Goal: Task Accomplishment & Management: Manage account settings

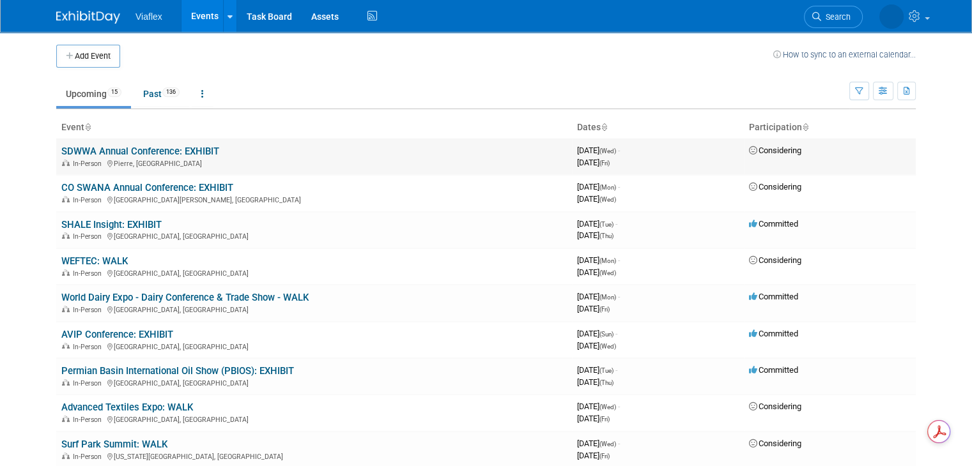
click at [164, 149] on link "SDWWA Annual Conference: EXHIBIT" at bounding box center [140, 151] width 158 height 11
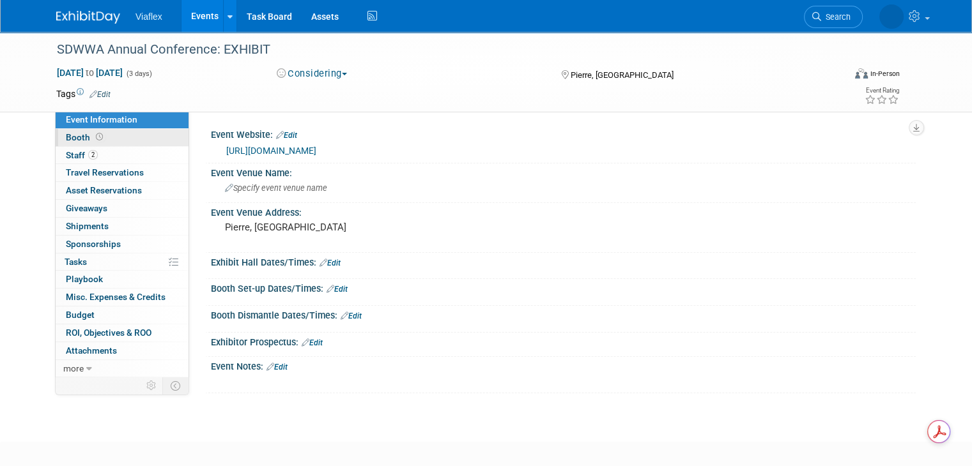
click at [70, 134] on span "Booth" at bounding box center [86, 137] width 40 height 10
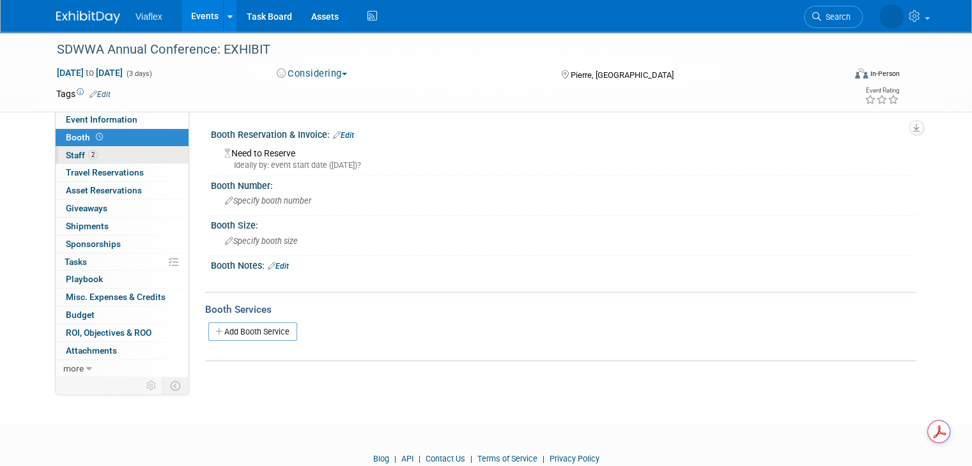
click at [89, 154] on link "2 Staff 2" at bounding box center [122, 155] width 133 height 17
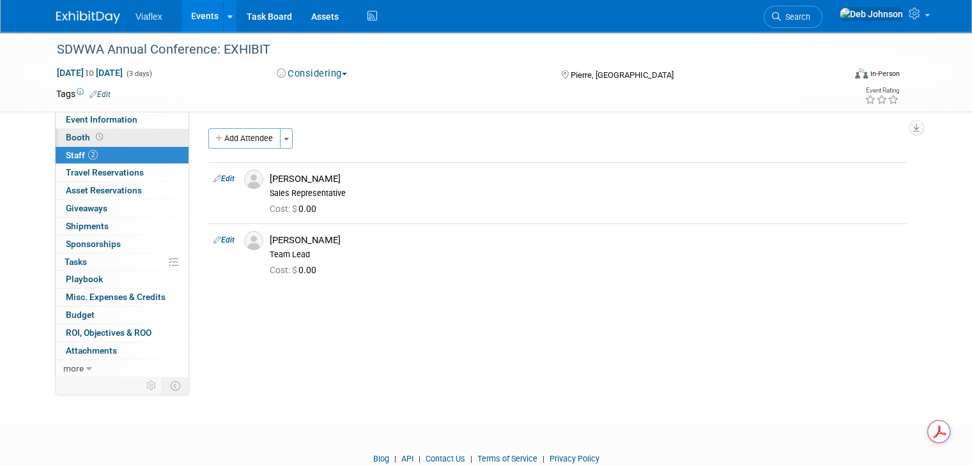
click at [66, 134] on span "Booth" at bounding box center [86, 137] width 40 height 10
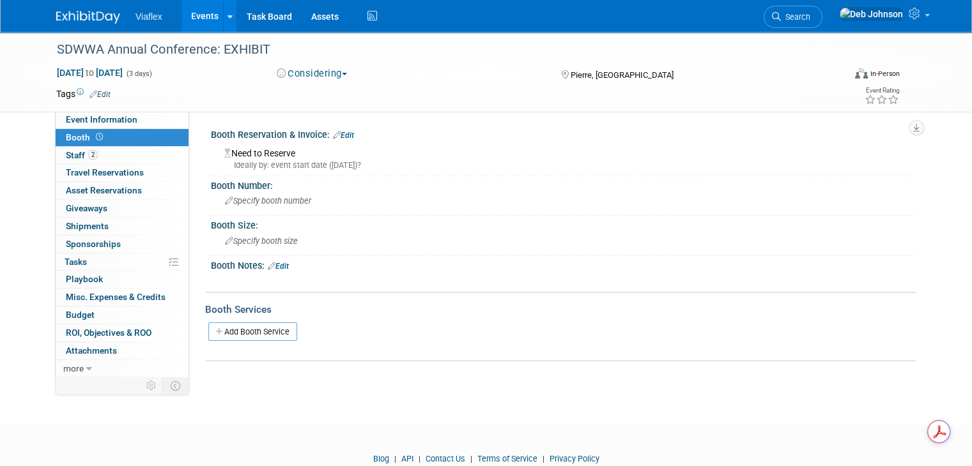
click at [336, 137] on link "Edit" at bounding box center [343, 135] width 21 height 9
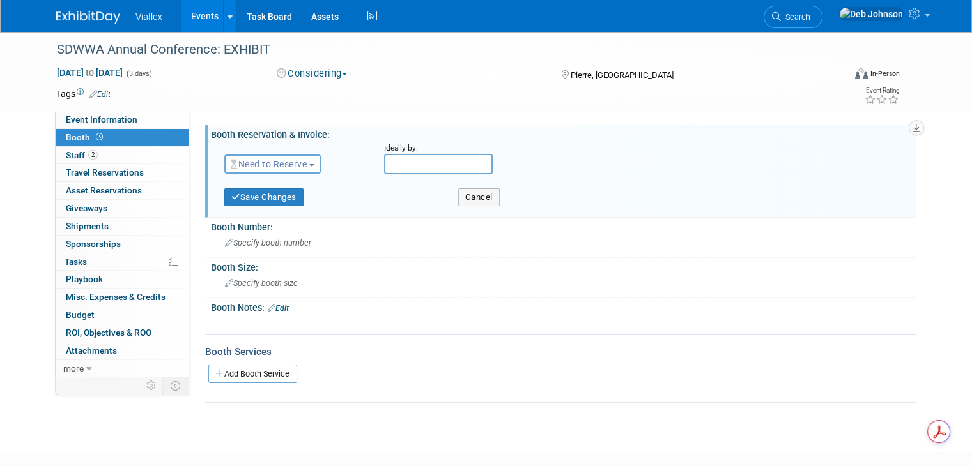
click at [300, 163] on span "Need to Reserve" at bounding box center [269, 164] width 76 height 10
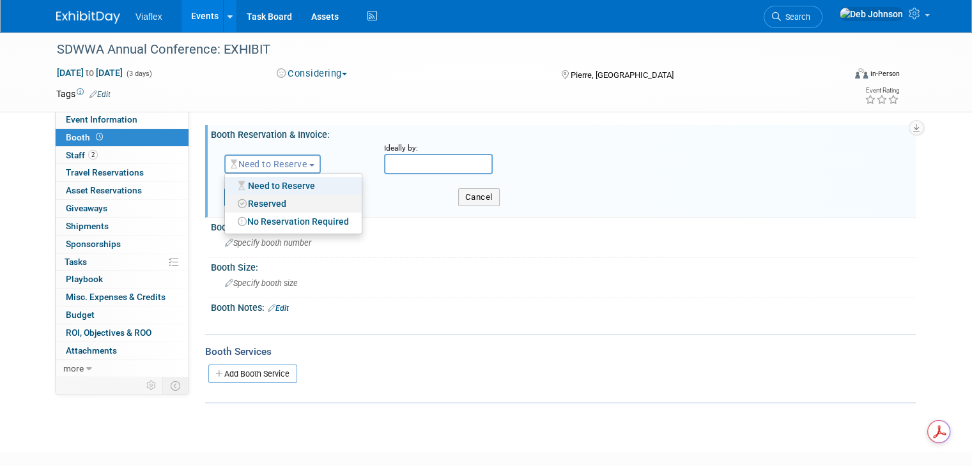
click at [279, 204] on link "Reserved" at bounding box center [293, 204] width 137 height 18
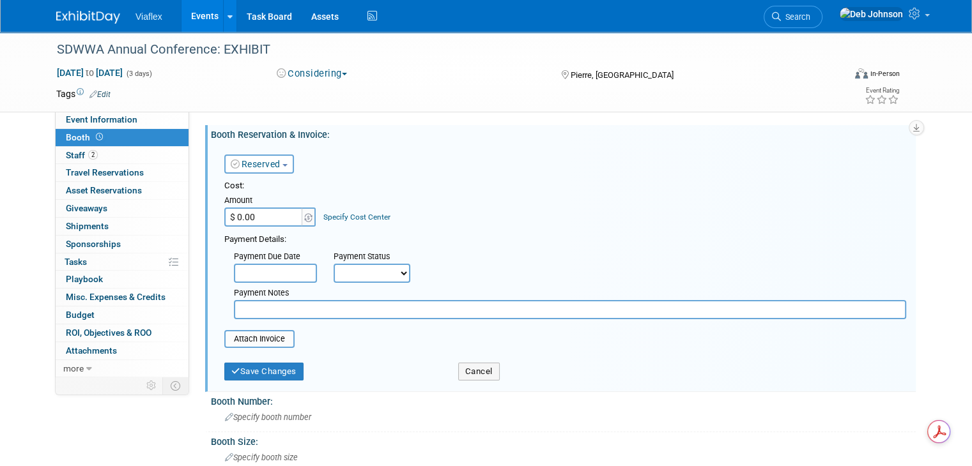
click at [293, 310] on input "text" at bounding box center [570, 309] width 672 height 19
type input "David sent in the paperwork to secure the booth 8/18/2025"
click at [236, 372] on button "Save Changes" at bounding box center [263, 372] width 79 height 18
